Goal: Information Seeking & Learning: Find specific fact

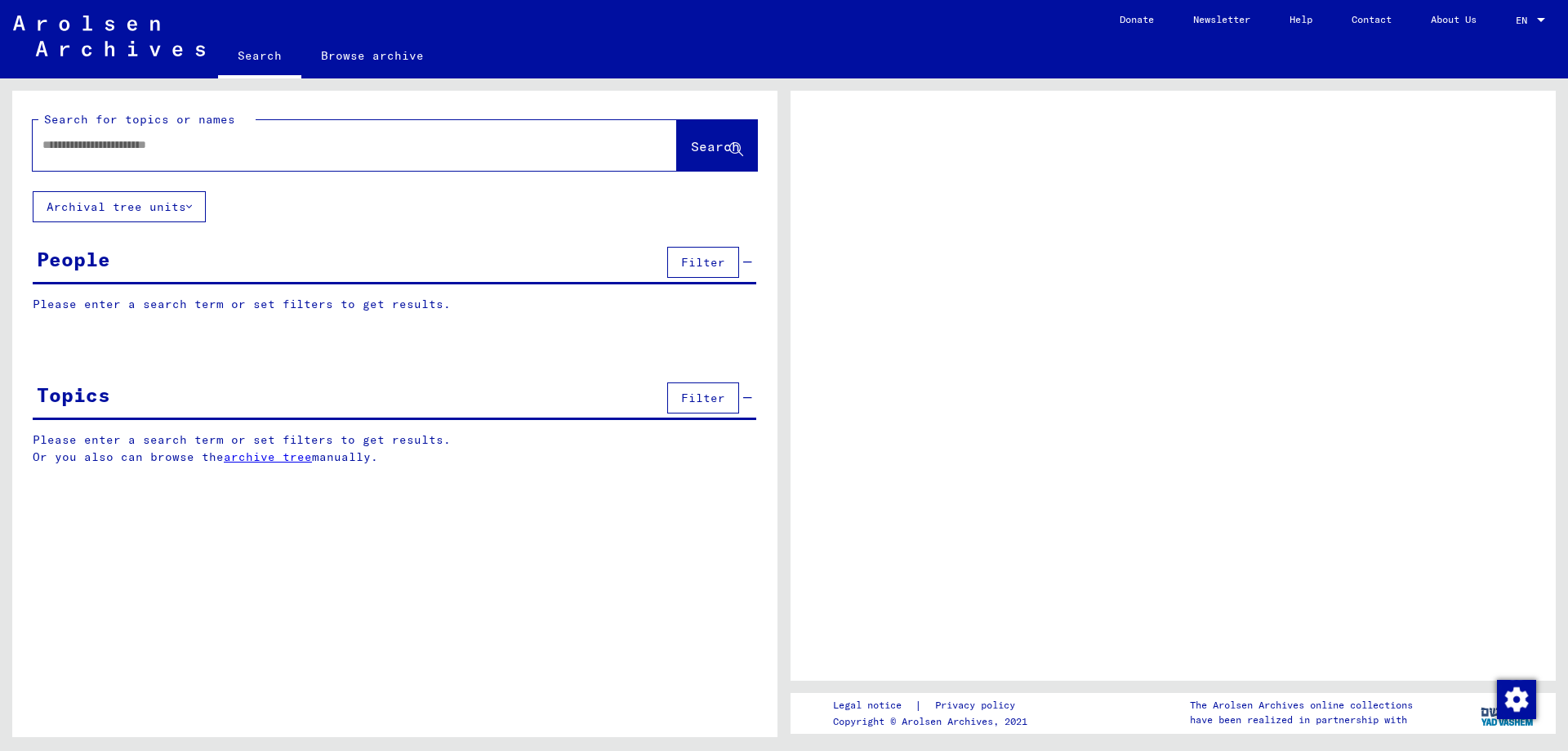
click at [318, 143] on input "text" at bounding box center [340, 145] width 596 height 17
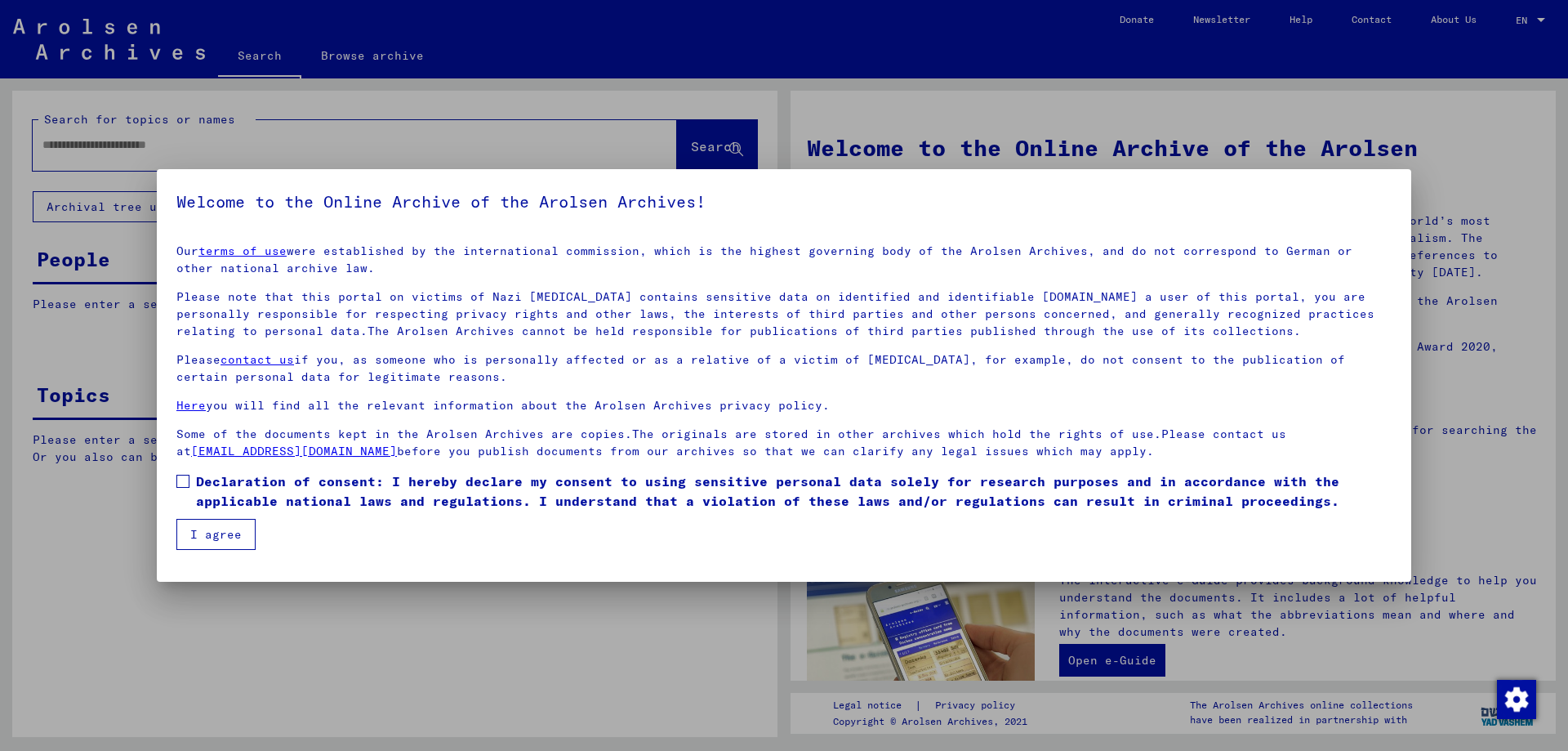
click at [189, 482] on label "Declaration of consent: I hereby declare my consent to using sensitive personal…" at bounding box center [784, 491] width 1216 height 39
click at [191, 549] on button "I agree" at bounding box center [216, 534] width 79 height 31
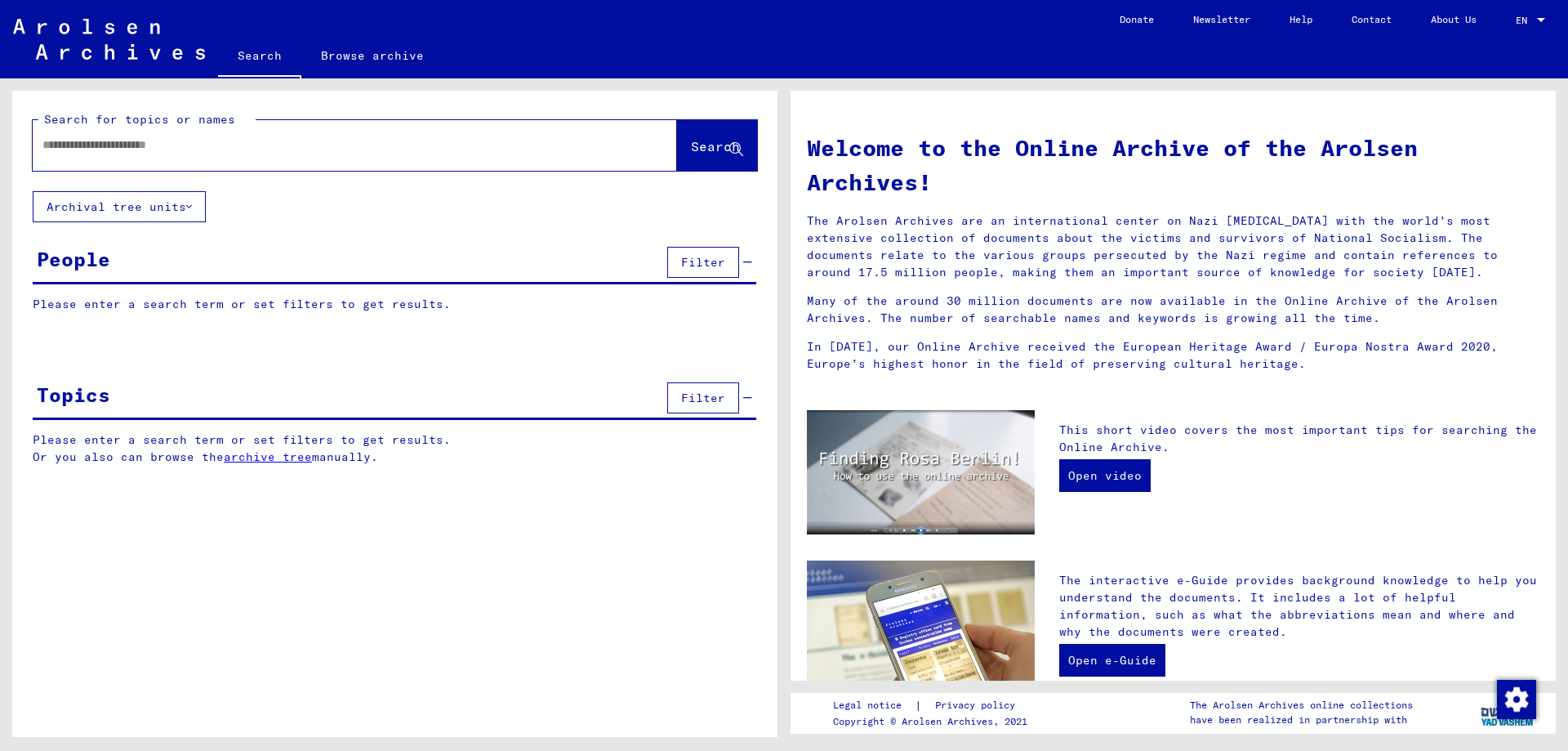
click at [174, 136] on input "text" at bounding box center [335, 145] width 586 height 17
type input "**********"
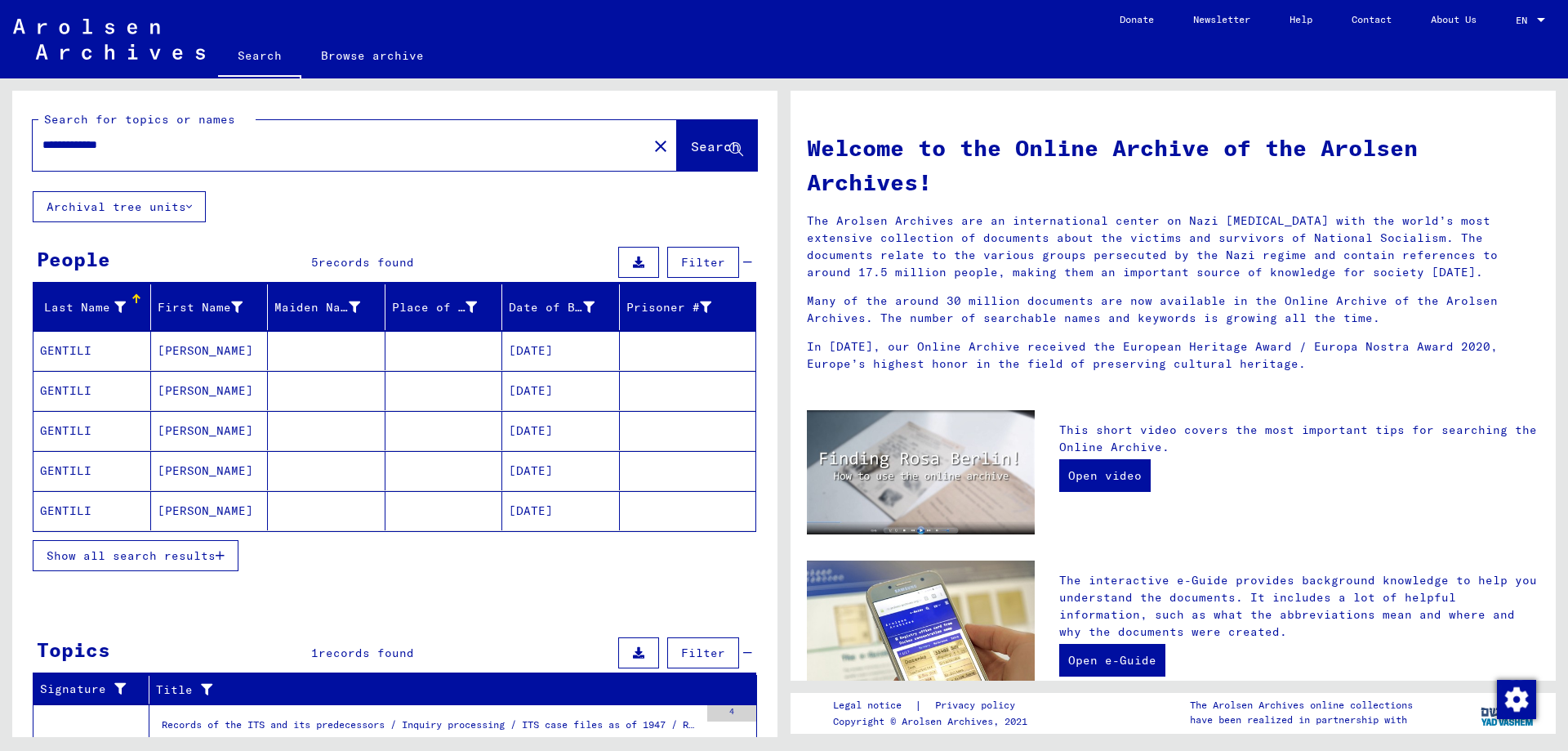
click at [247, 252] on div "People 5 records found Filter" at bounding box center [394, 263] width 724 height 42
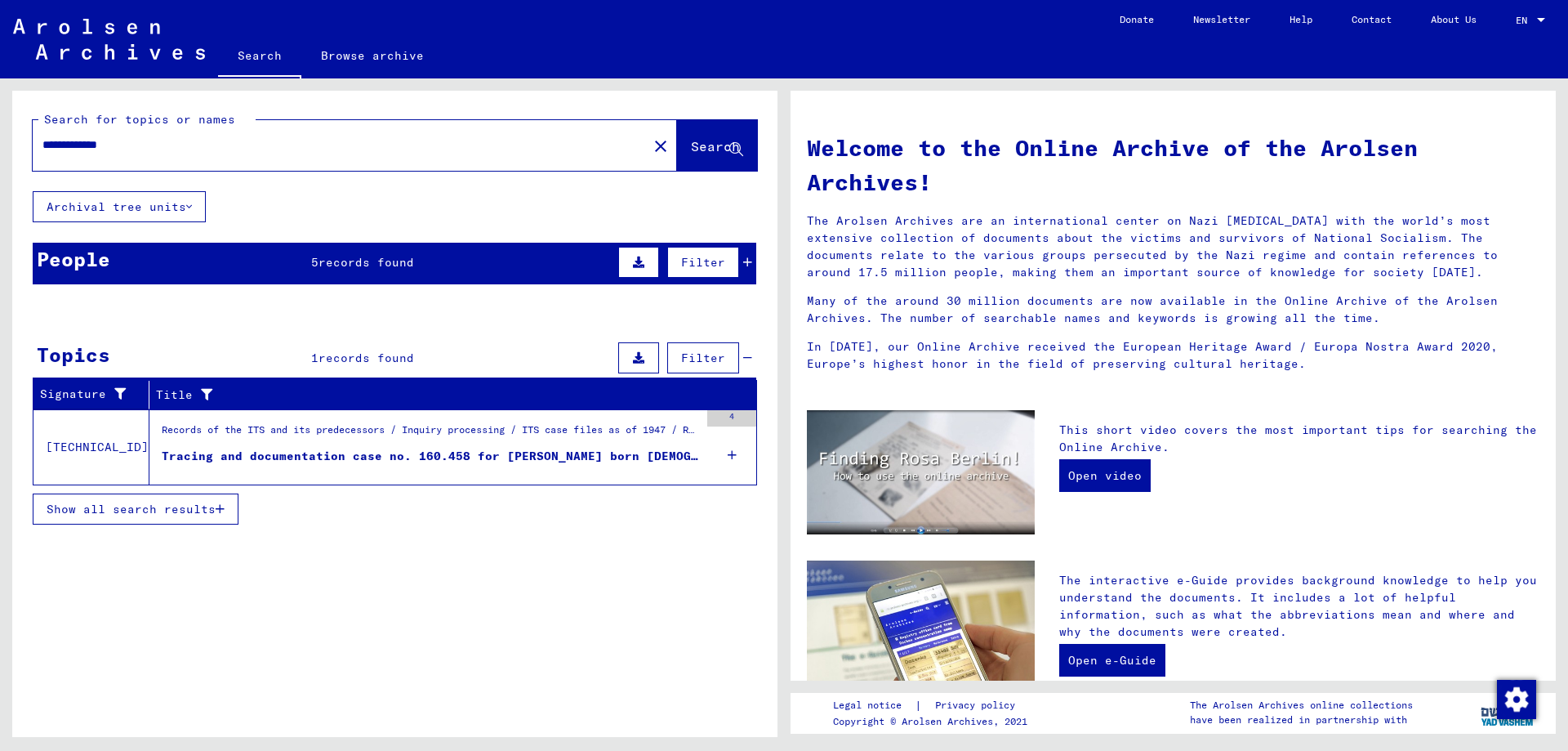
click at [248, 252] on div "People 5 records found Filter" at bounding box center [394, 263] width 724 height 42
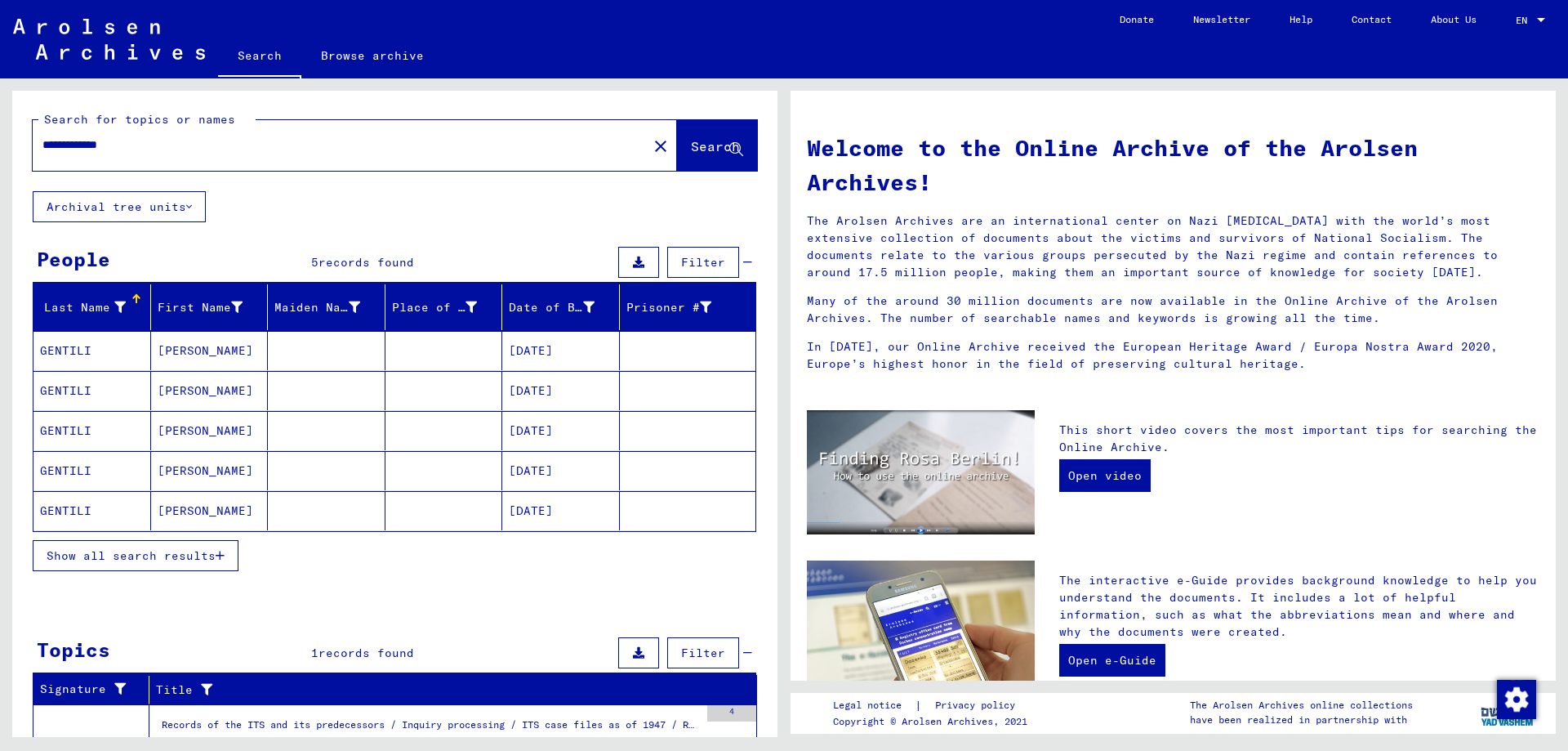
click at [154, 564] on button "Show all search results" at bounding box center [135, 556] width 206 height 31
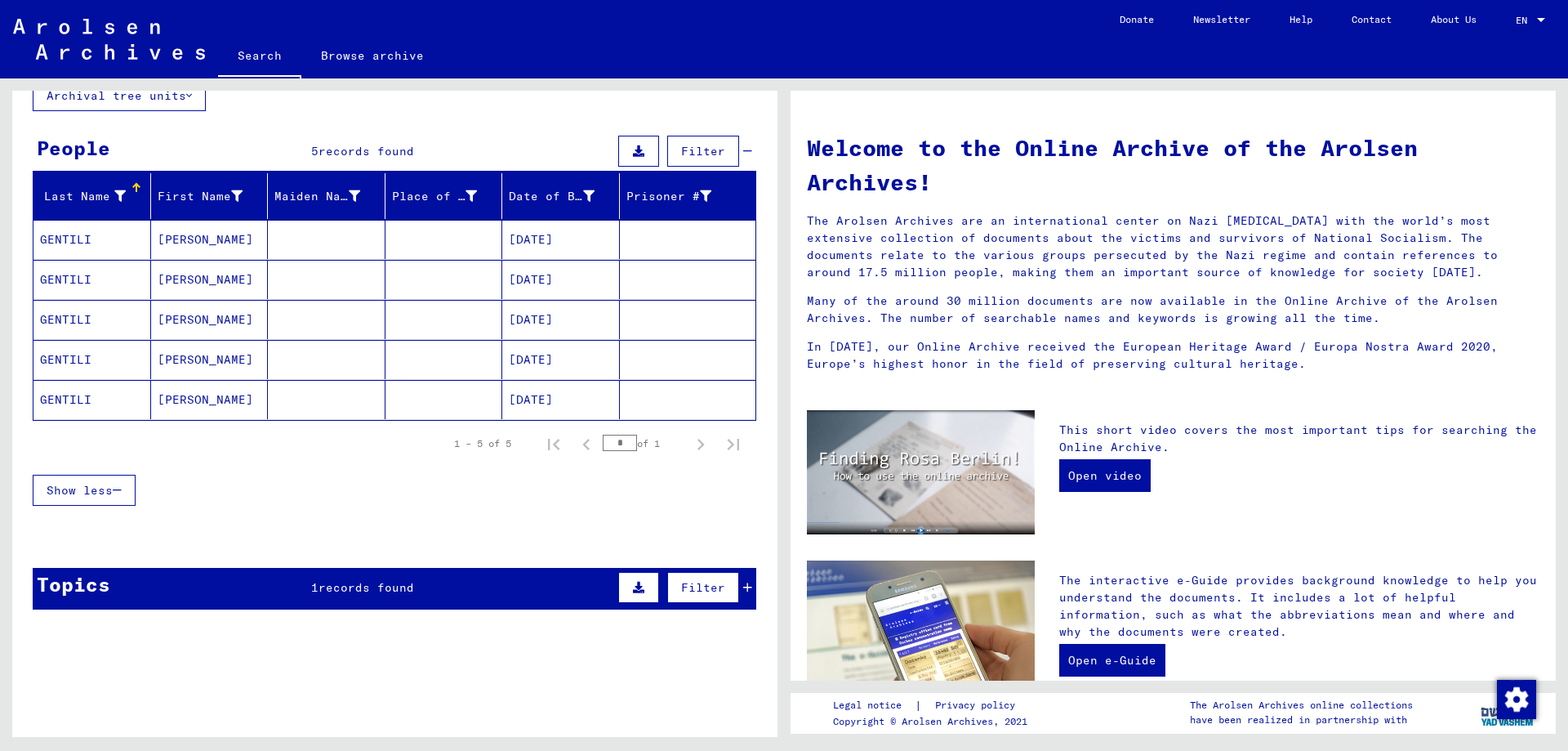
scroll to position [124, 0]
